Goal: Information Seeking & Learning: Learn about a topic

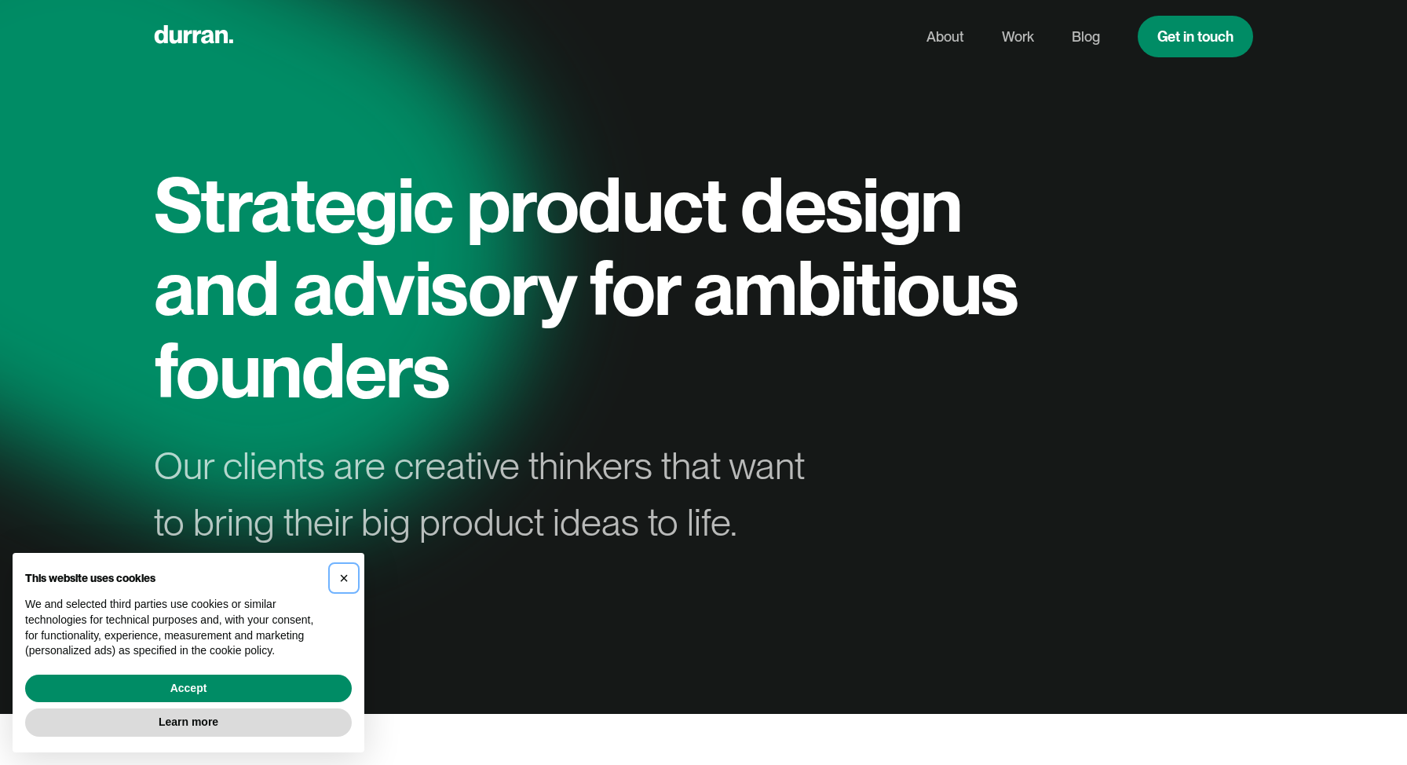
click at [346, 576] on span "×" at bounding box center [343, 577] width 9 height 17
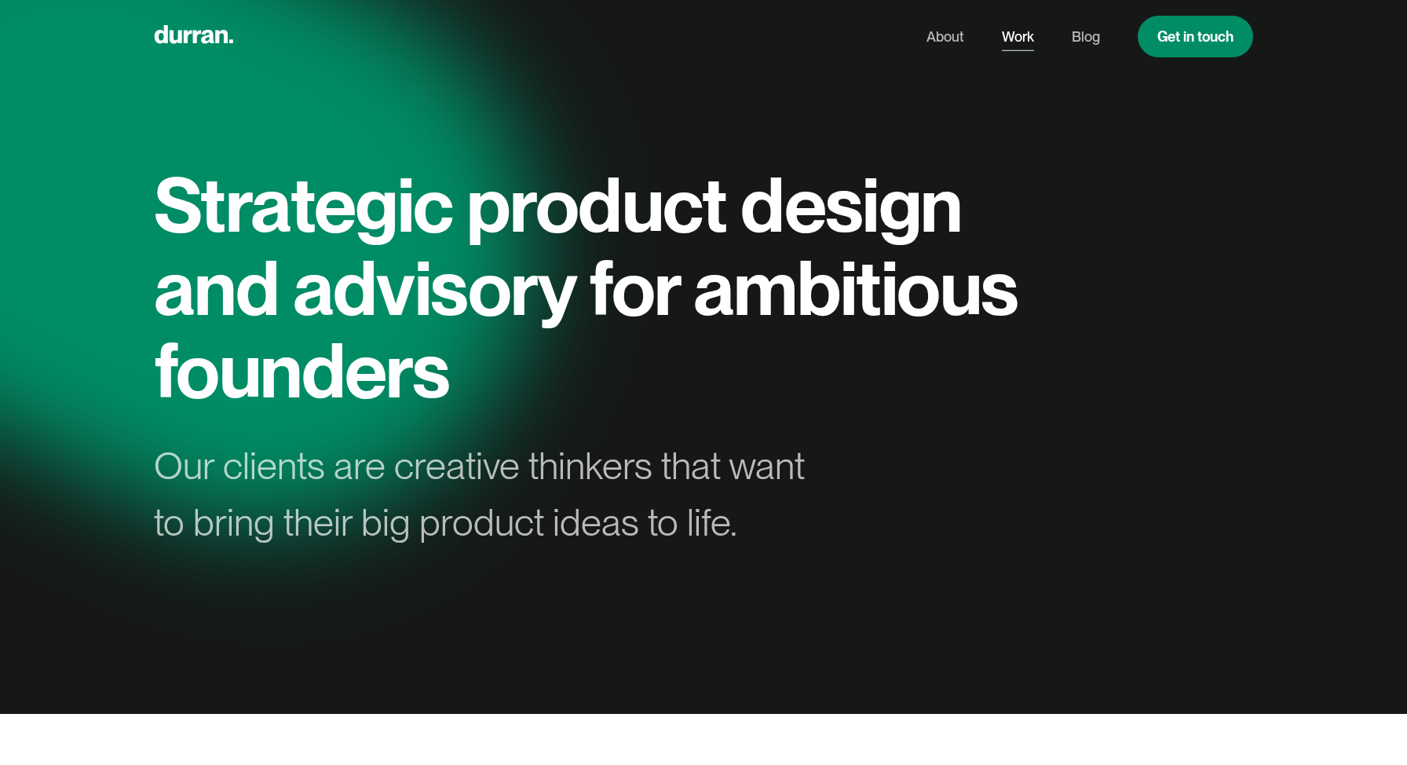
click at [1022, 35] on link "Work" at bounding box center [1018, 37] width 32 height 30
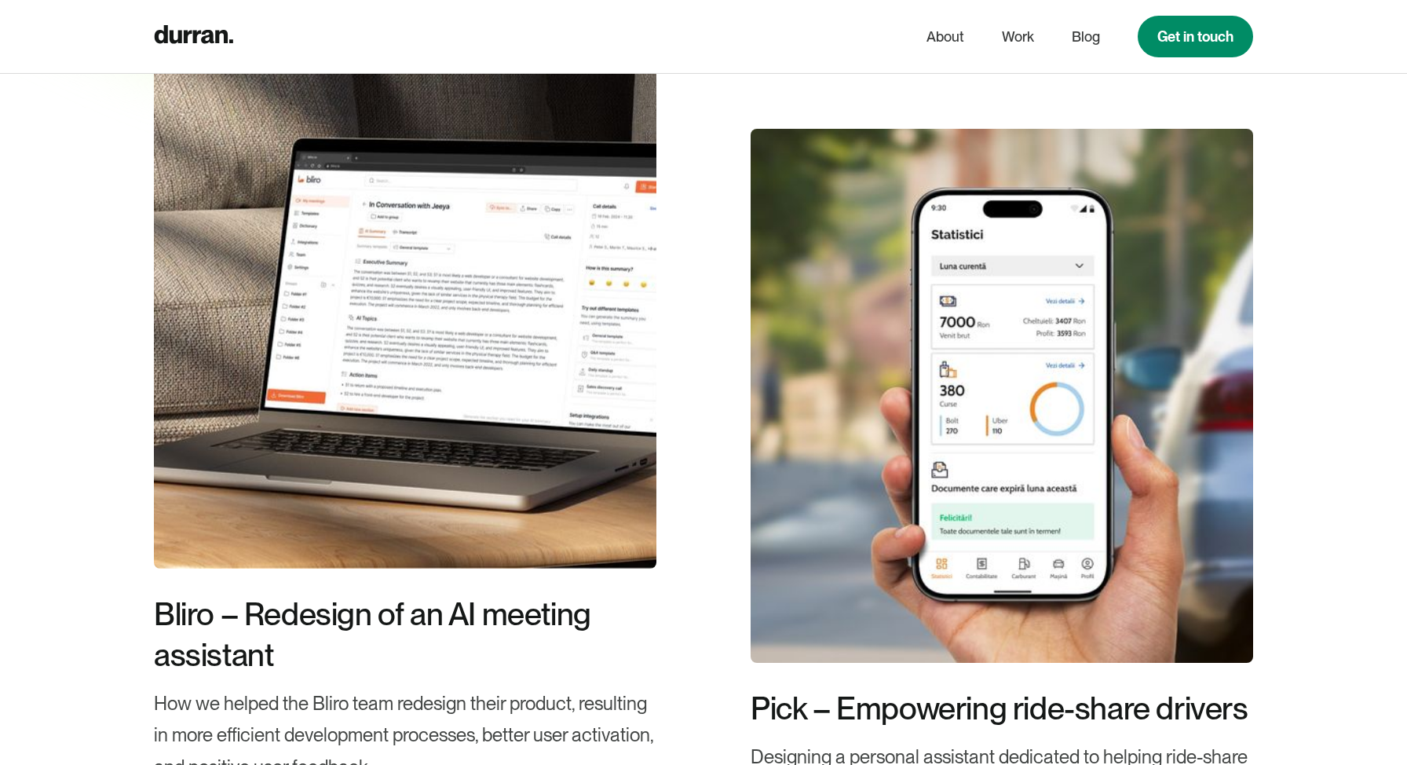
scroll to position [470, 0]
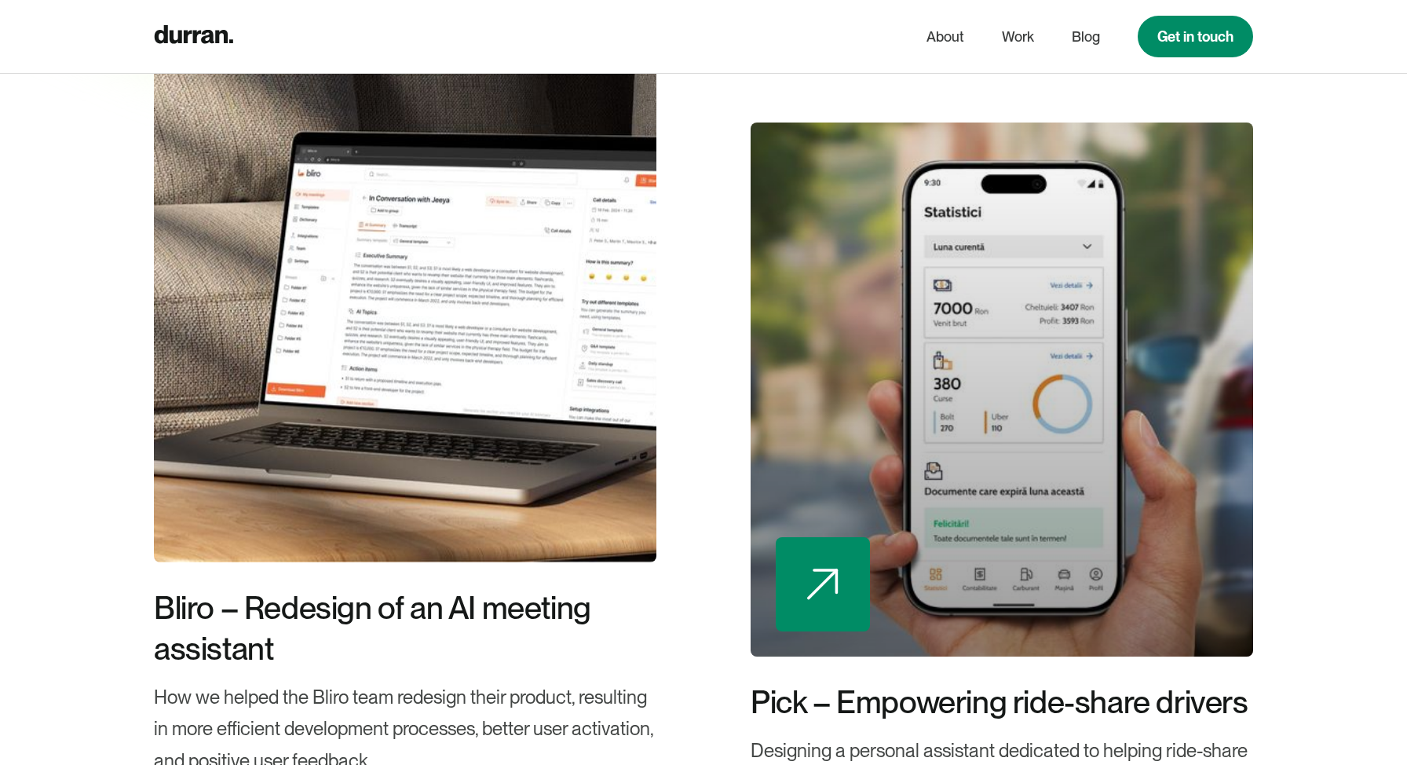
click at [946, 303] on div at bounding box center [1002, 390] width 503 height 534
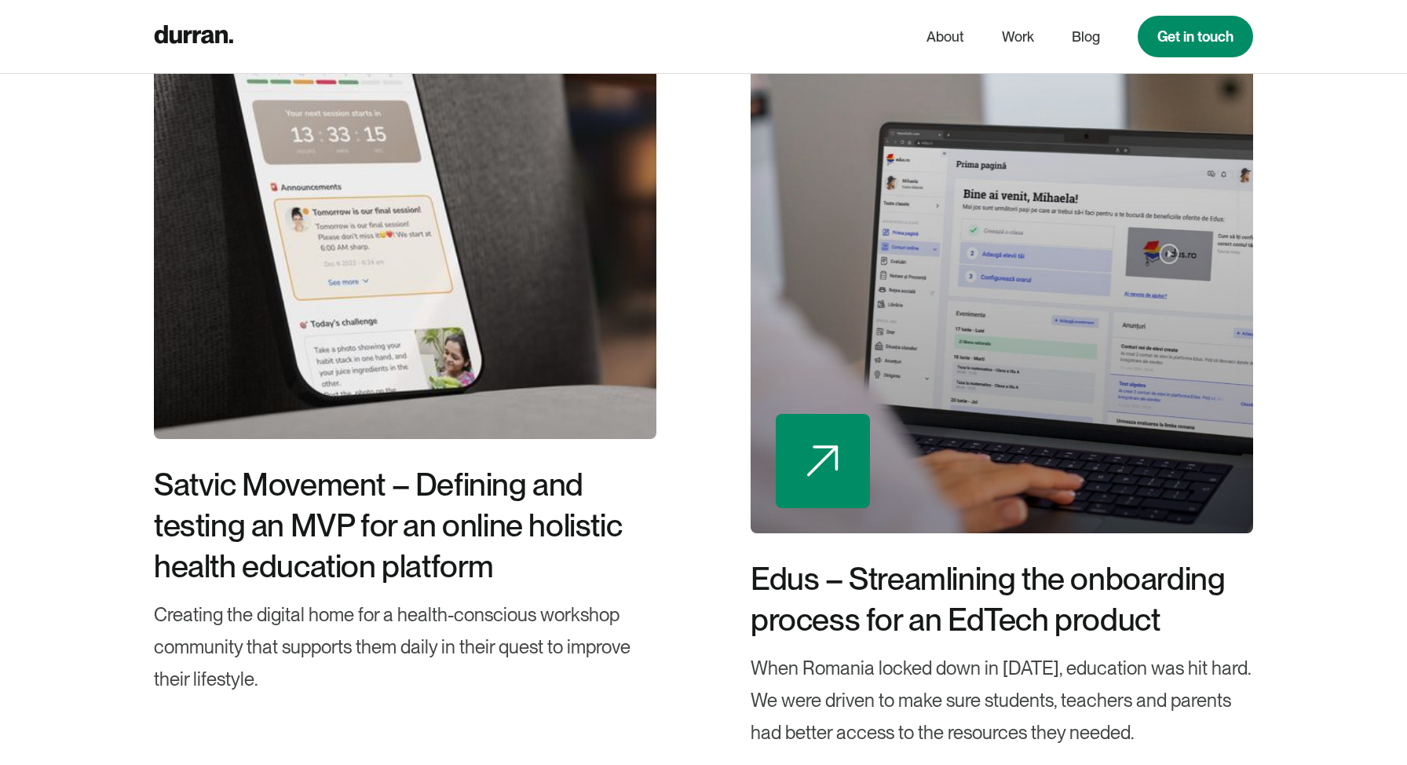
scroll to position [9860, 0]
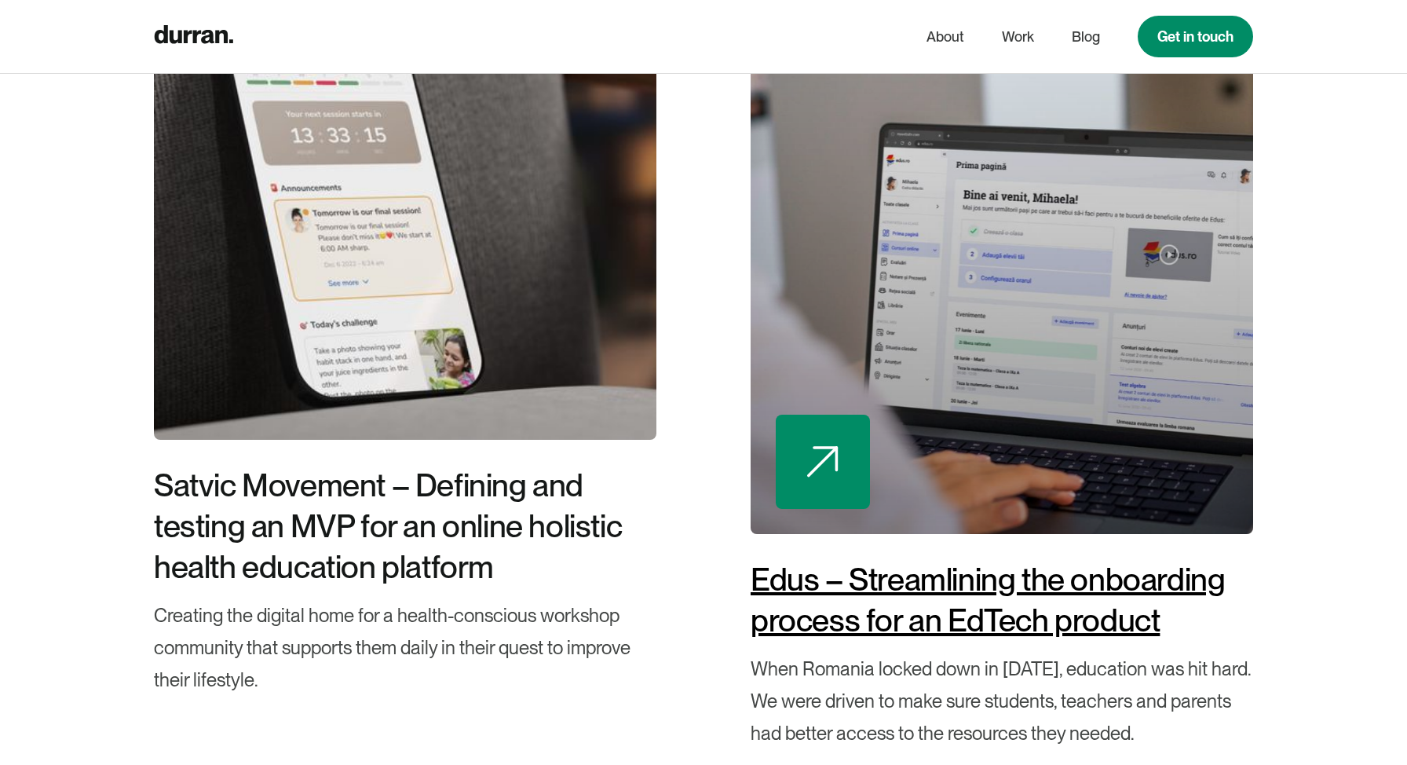
click at [783, 624] on div "Edus – Streamlining the onboarding process for an EdTech product" at bounding box center [1002, 600] width 503 height 82
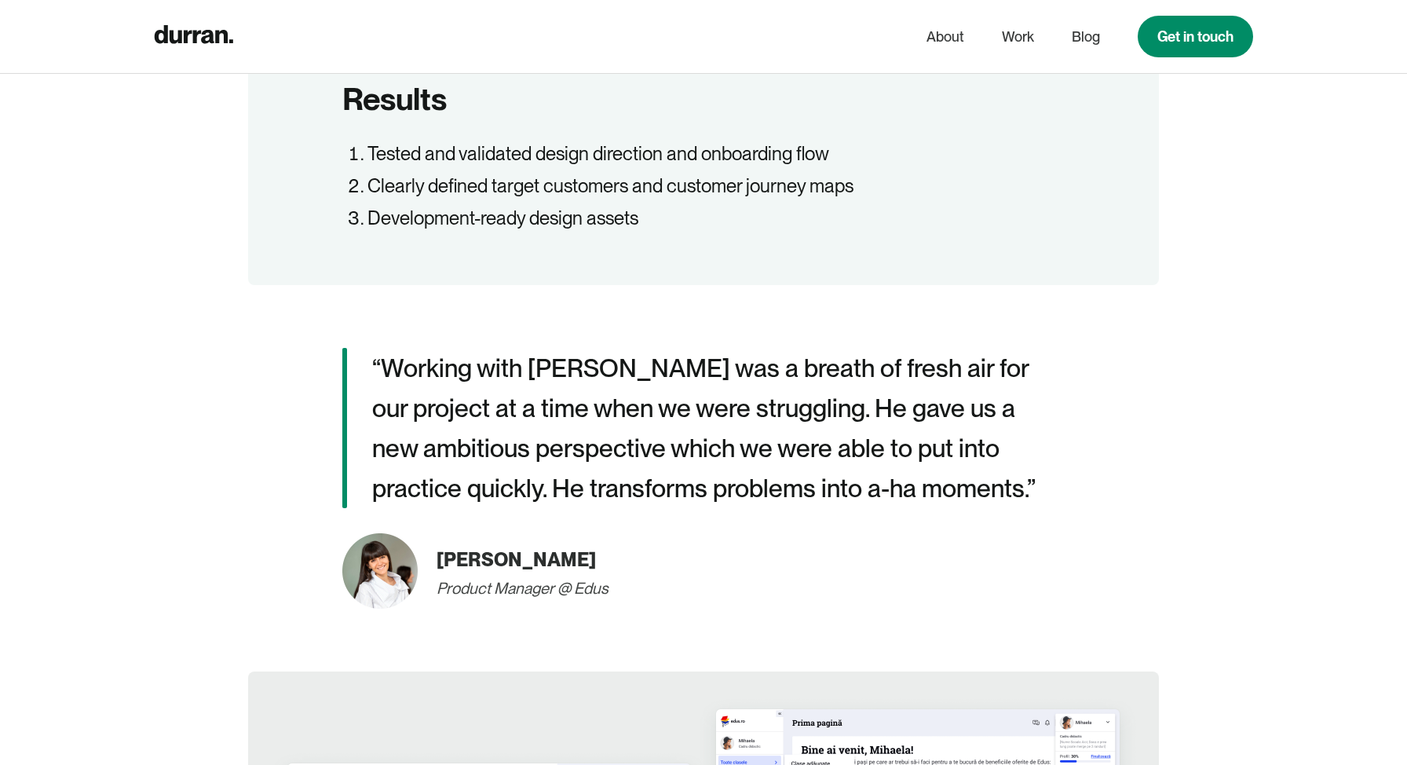
scroll to position [2232, 0]
